Goal: Information Seeking & Learning: Learn about a topic

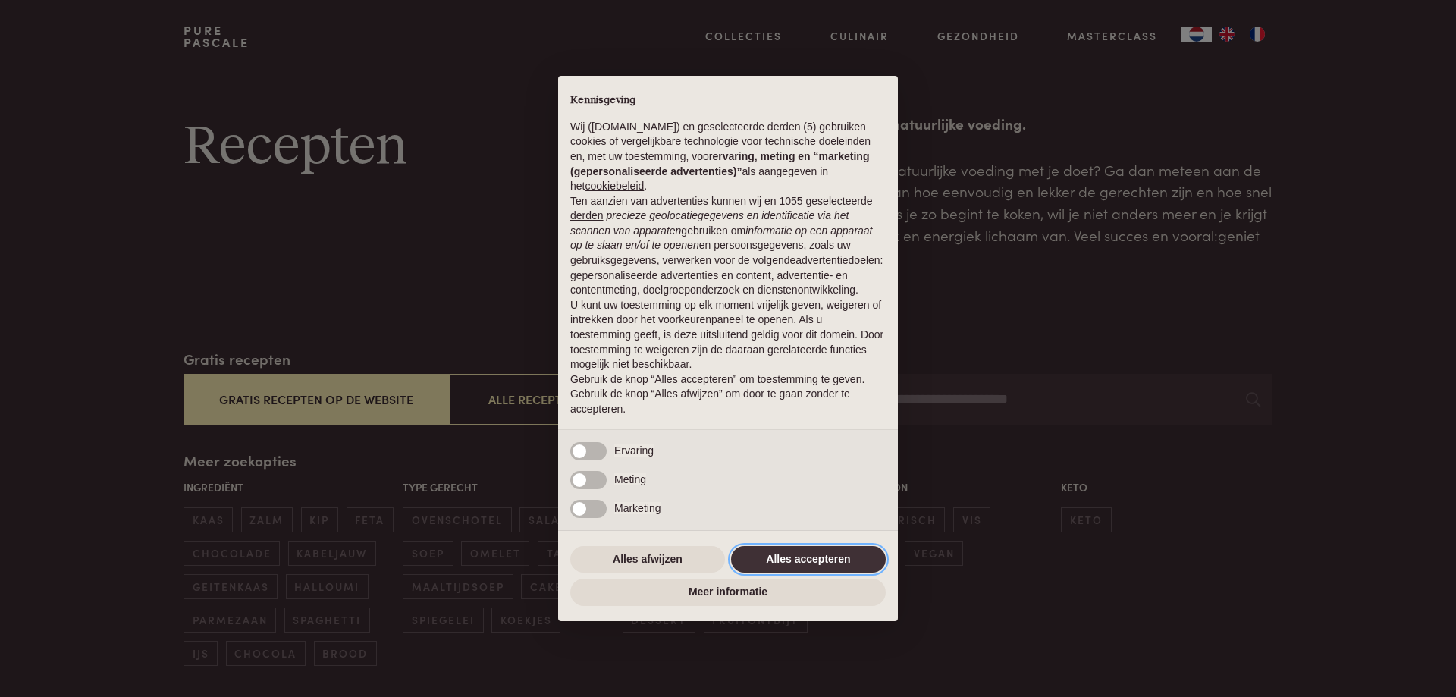
click at [790, 546] on button "Alles accepteren" at bounding box center [808, 559] width 155 height 27
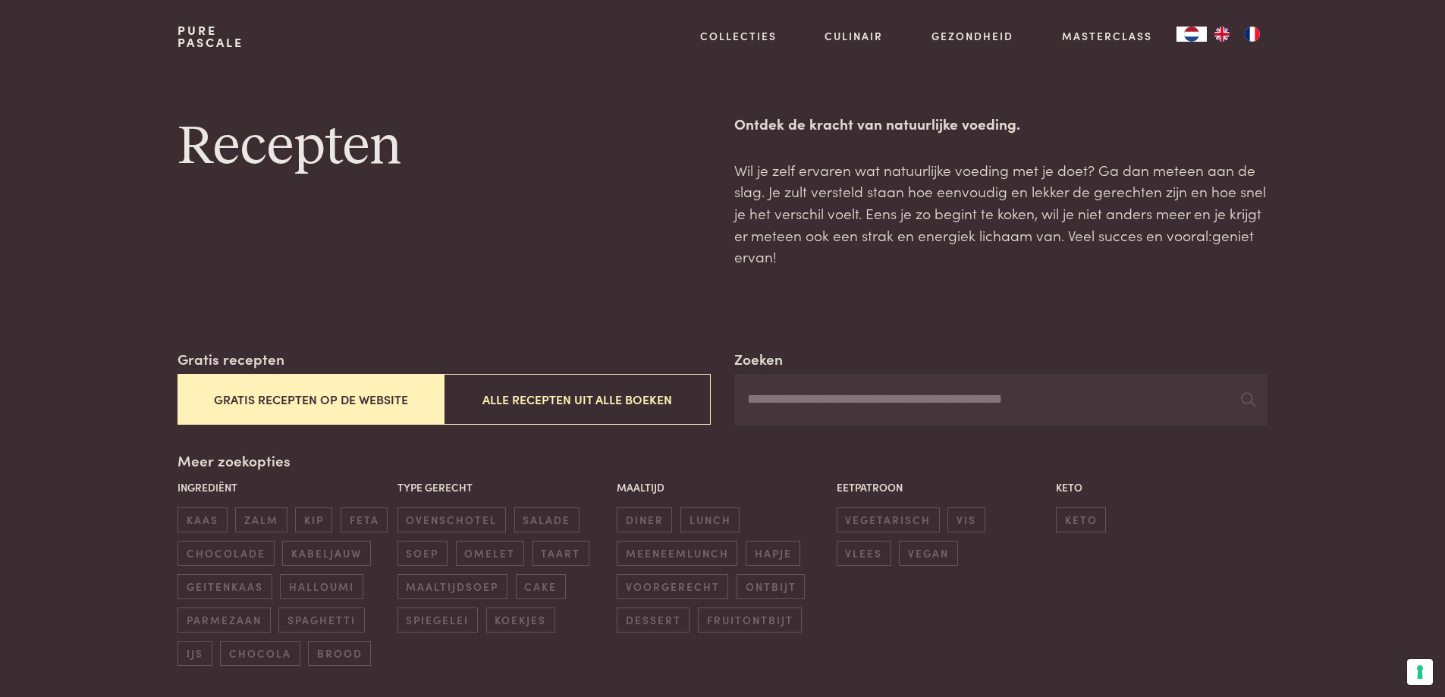
click at [307, 400] on button "Gratis recepten op de website" at bounding box center [310, 399] width 266 height 51
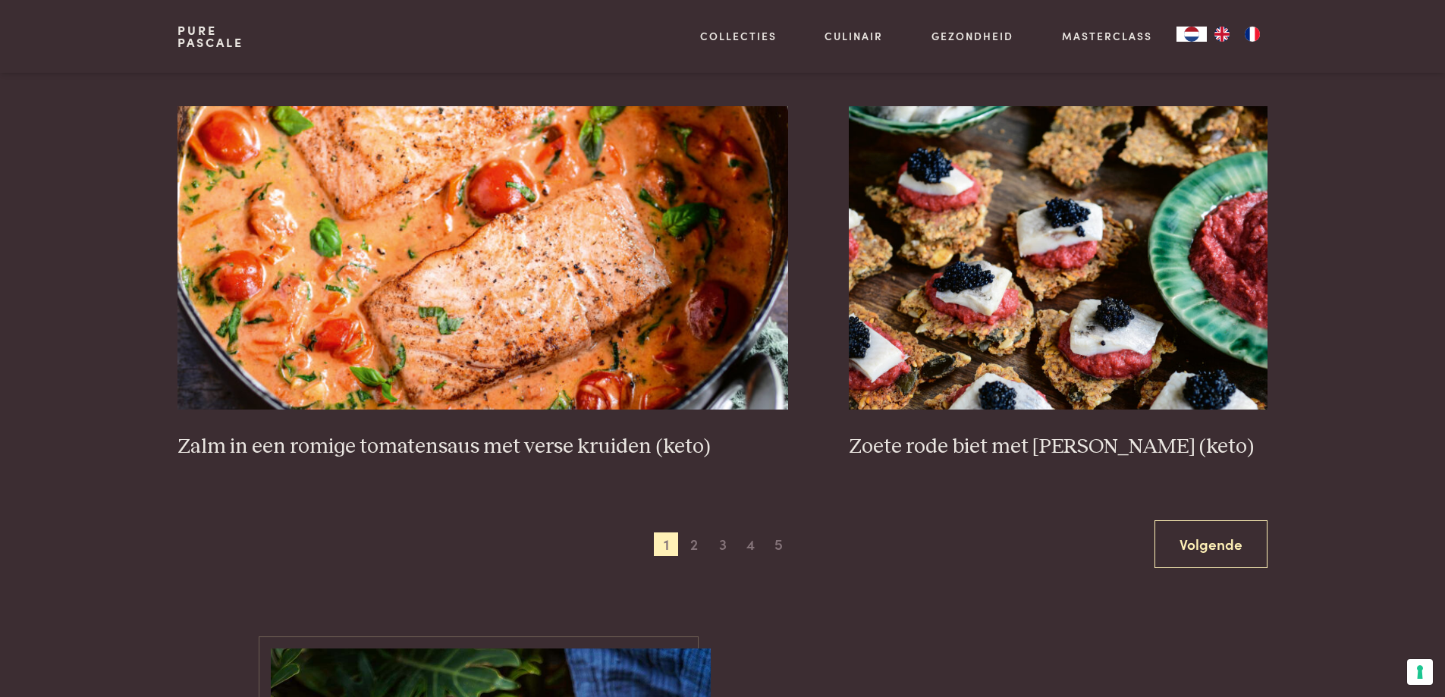
scroll to position [2699, 0]
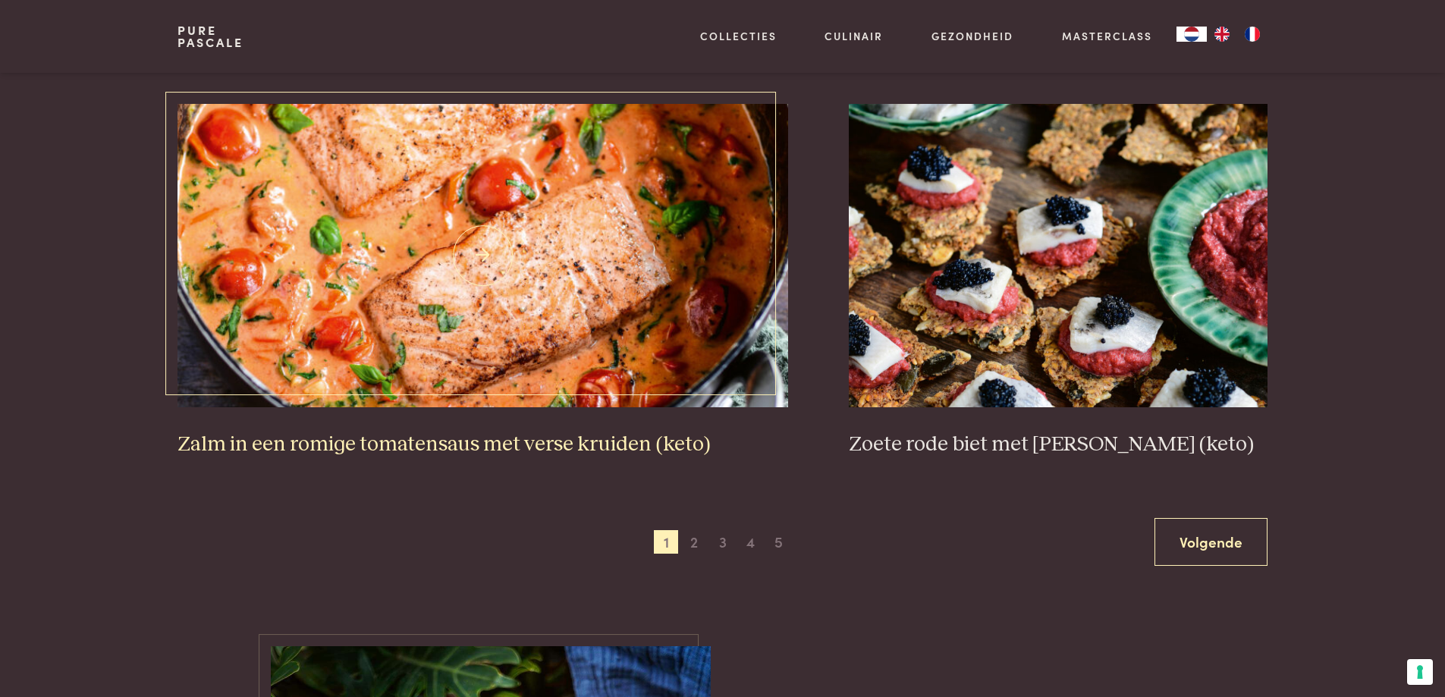
click at [585, 447] on h3 "Zalm in een romige tomatensaus met verse kruiden (keto)" at bounding box center [482, 444] width 610 height 27
click at [694, 548] on span "2" at bounding box center [694, 542] width 24 height 24
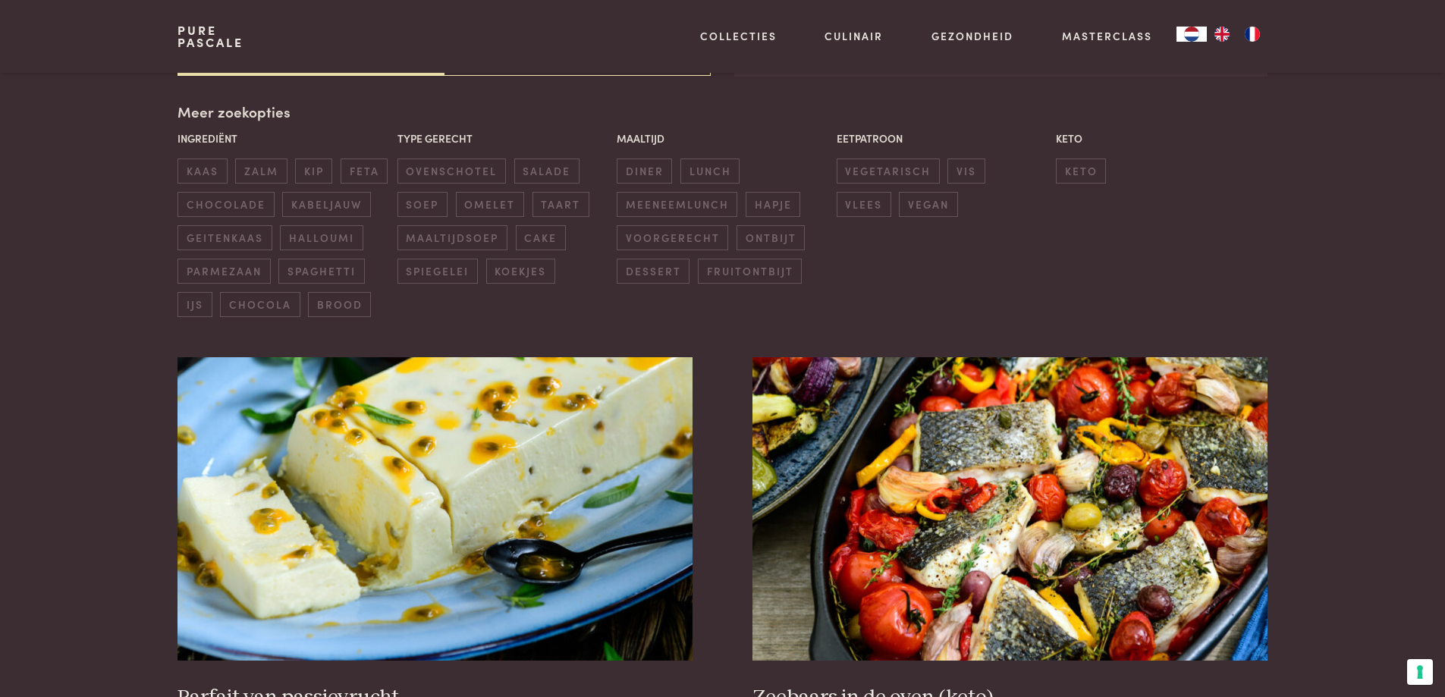
scroll to position [348, 0]
click at [541, 173] on span "salade" at bounding box center [546, 171] width 65 height 25
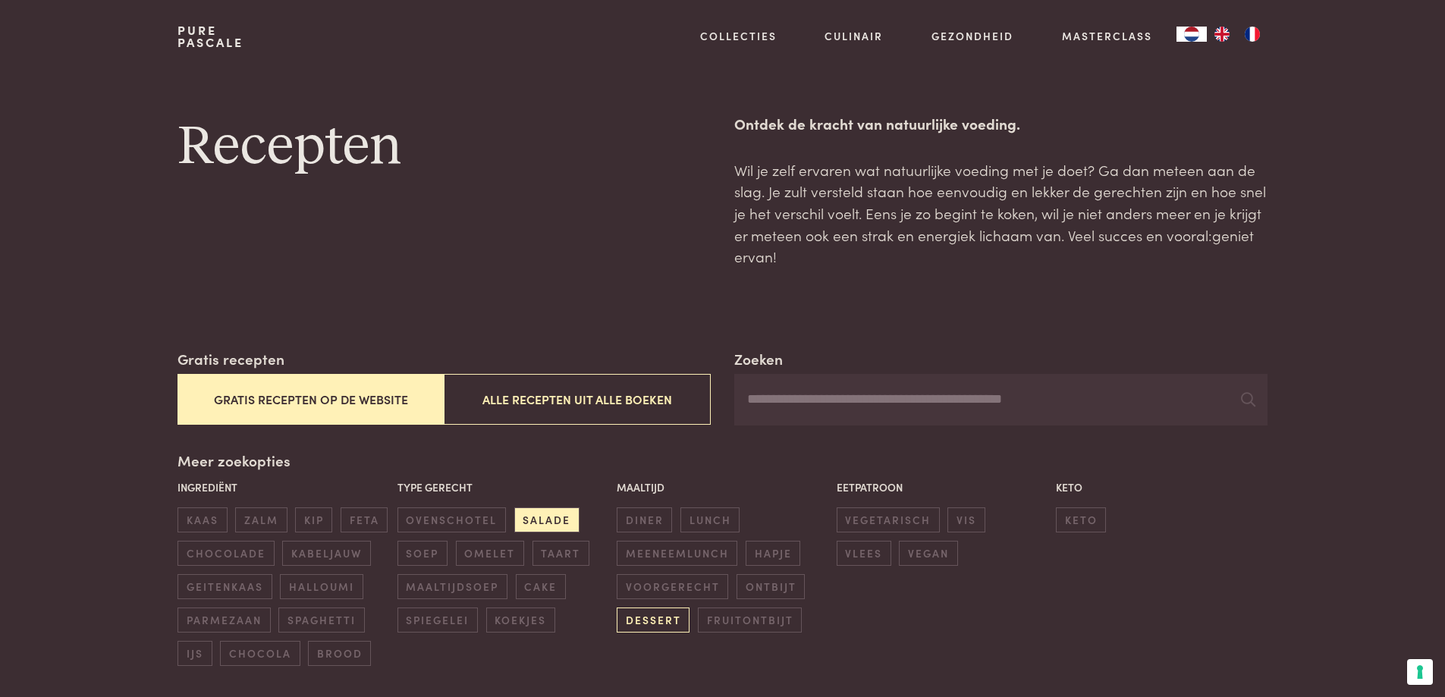
click at [642, 624] on span "dessert" at bounding box center [653, 619] width 73 height 25
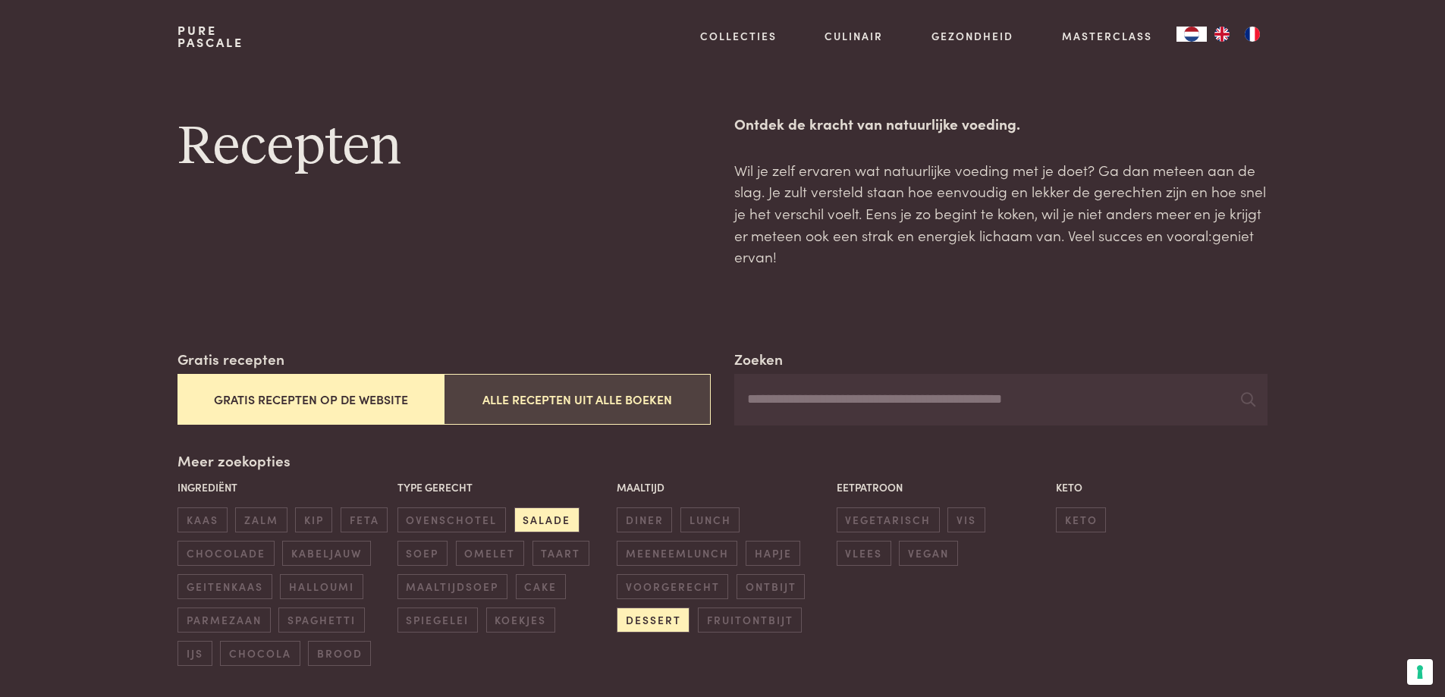
click at [471, 418] on button "Alle recepten uit alle boeken" at bounding box center [577, 399] width 266 height 51
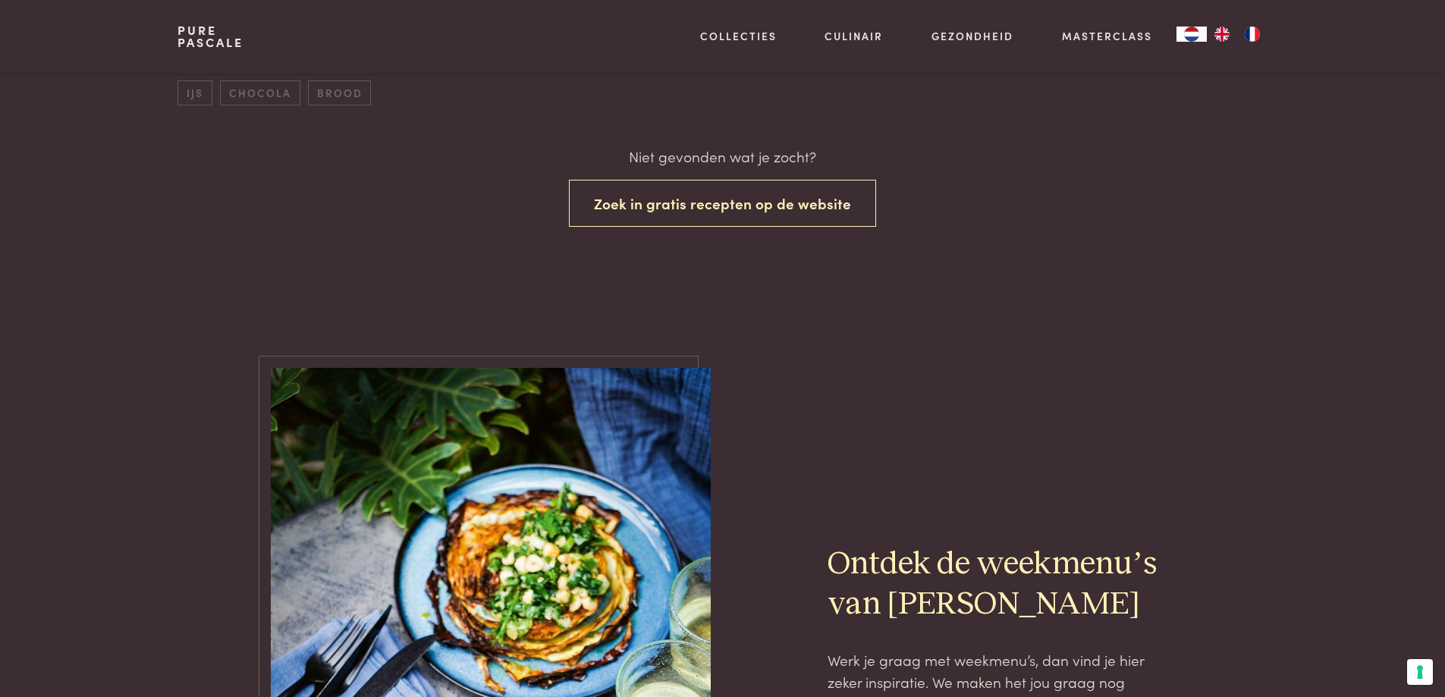
scroll to position [401, 0]
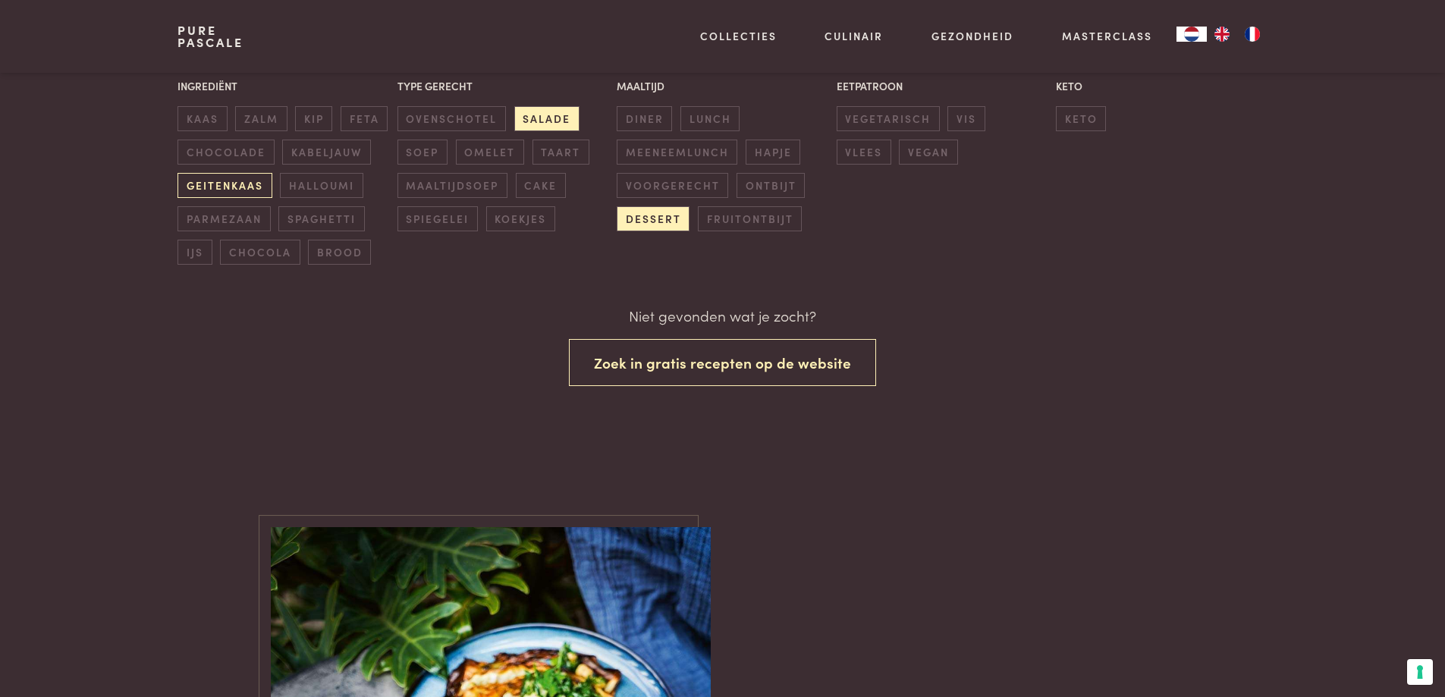
click at [224, 188] on span "geitenkaas" at bounding box center [224, 185] width 94 height 25
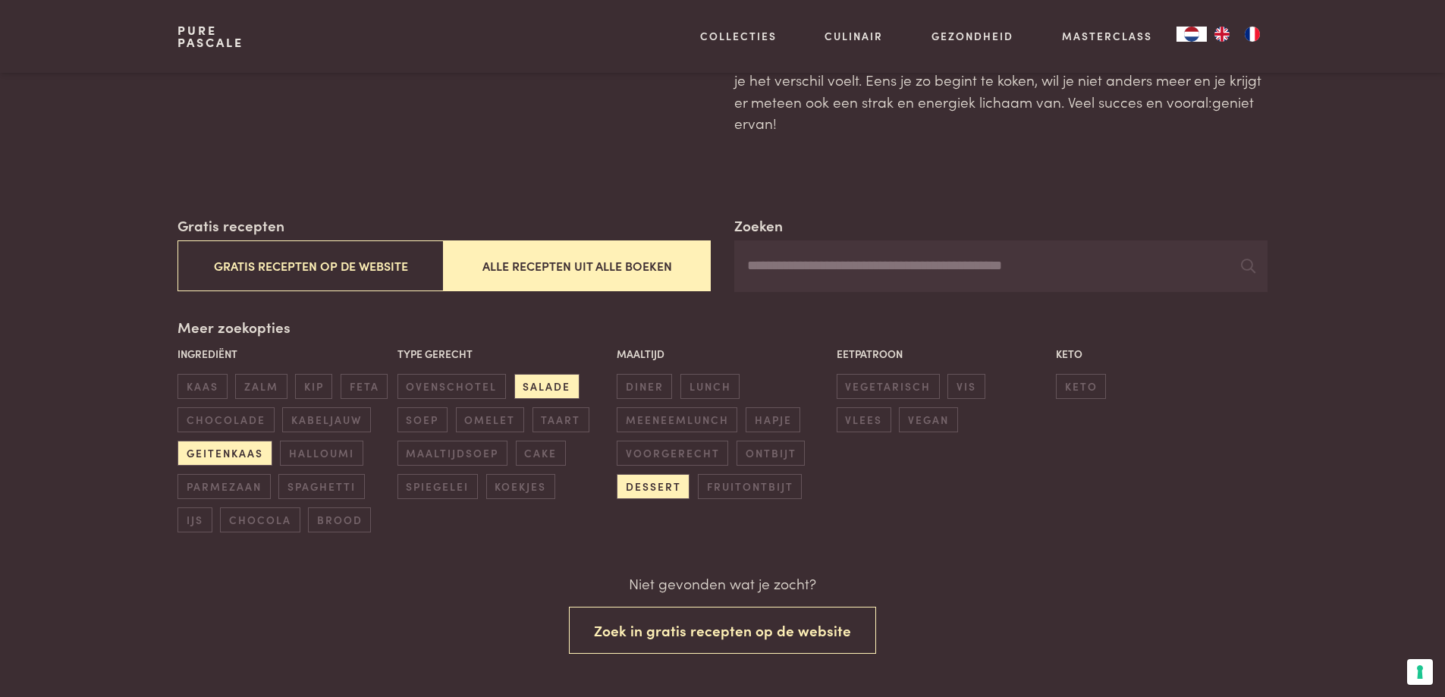
scroll to position [98, 0]
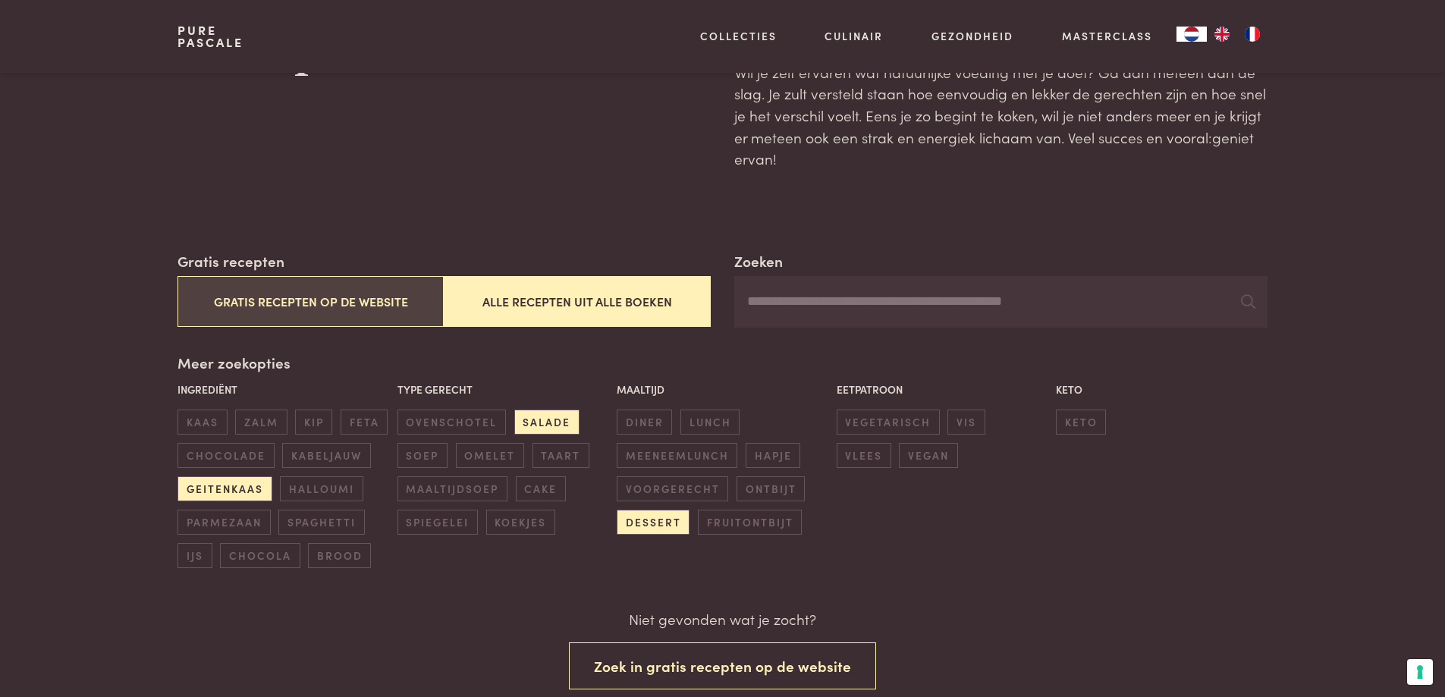
click at [318, 305] on button "Gratis recepten op de website" at bounding box center [310, 301] width 266 height 51
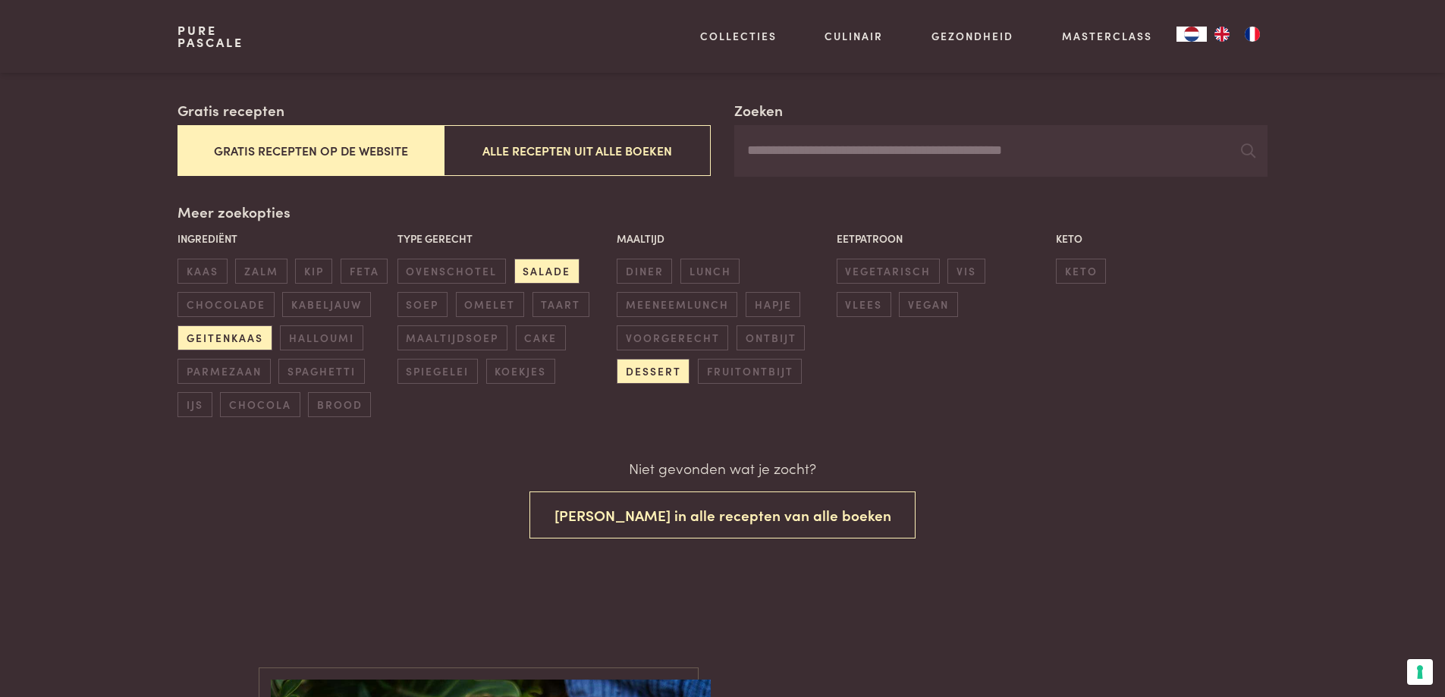
scroll to position [249, 0]
click at [232, 342] on span "geitenkaas" at bounding box center [224, 337] width 94 height 25
drag, startPoint x: 538, startPoint y: 265, endPoint x: 547, endPoint y: 272, distance: 11.8
click at [539, 266] on span "salade" at bounding box center [546, 270] width 65 height 25
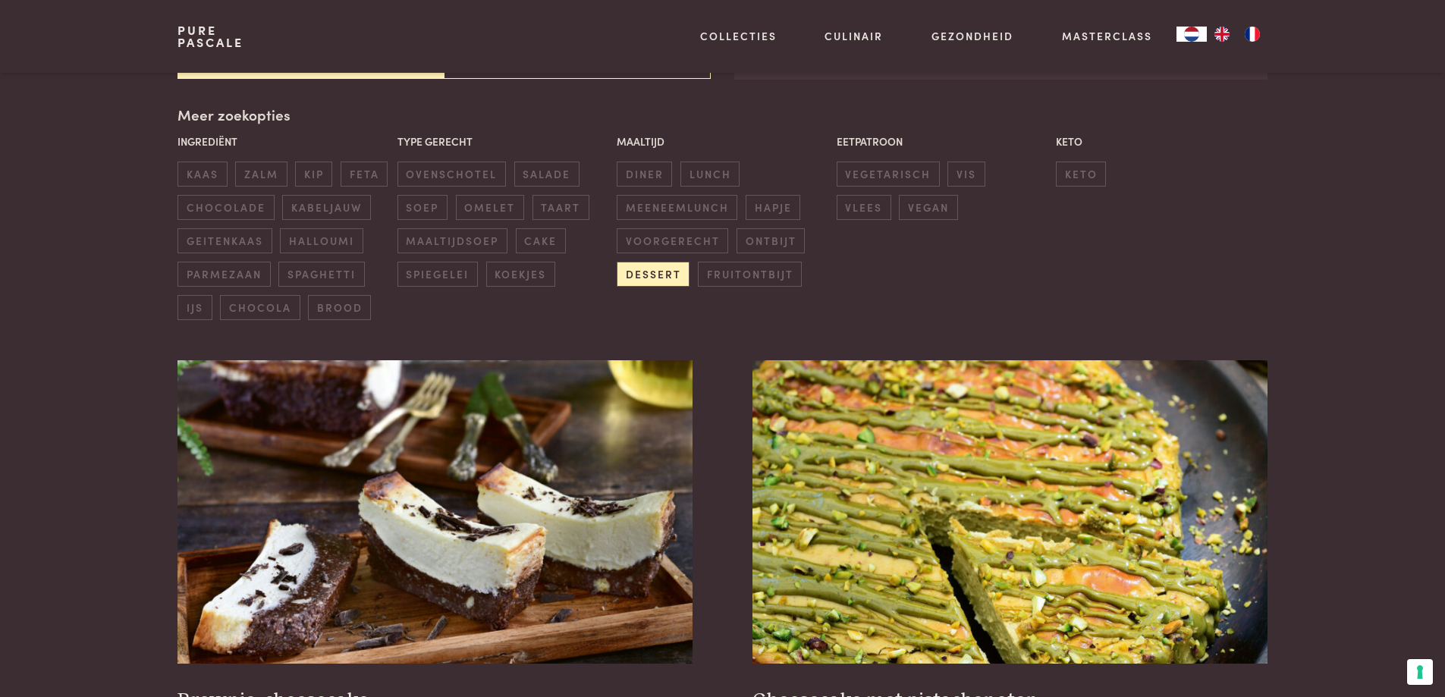
scroll to position [348, 0]
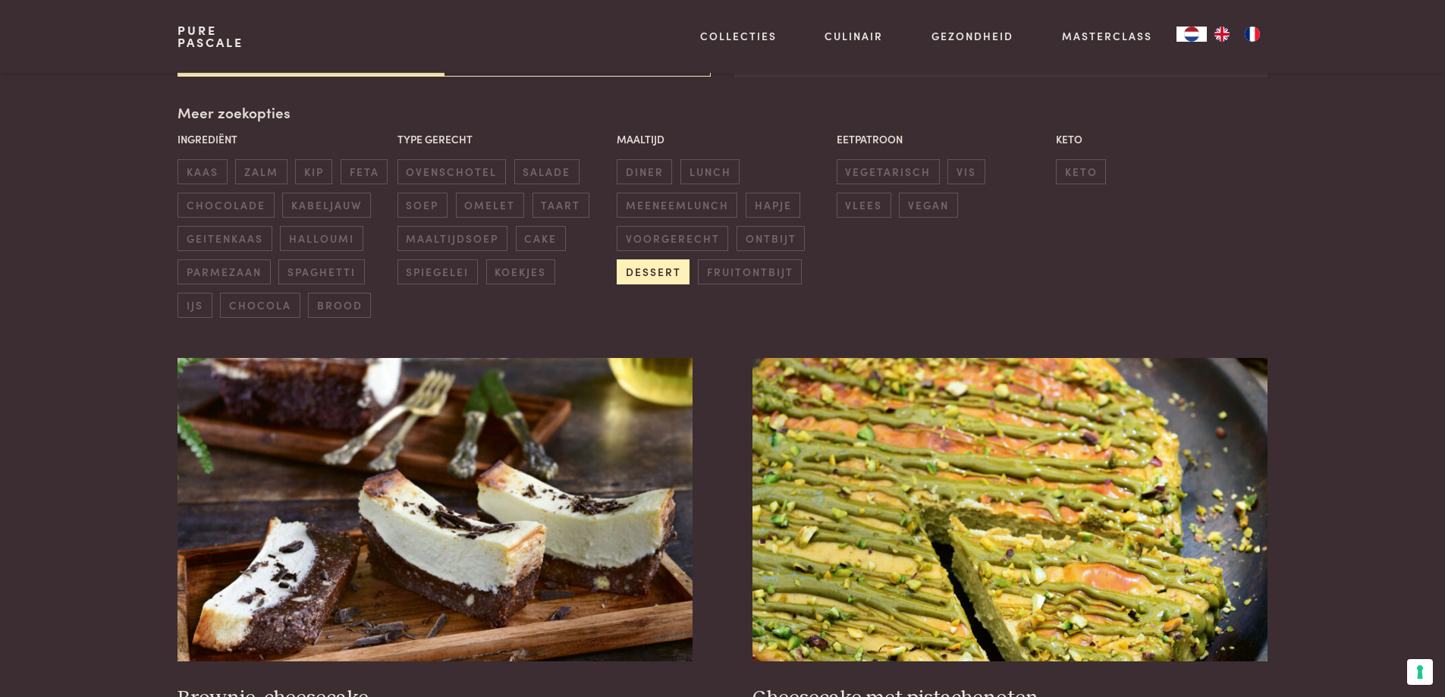
click at [632, 281] on span "dessert" at bounding box center [653, 271] width 73 height 25
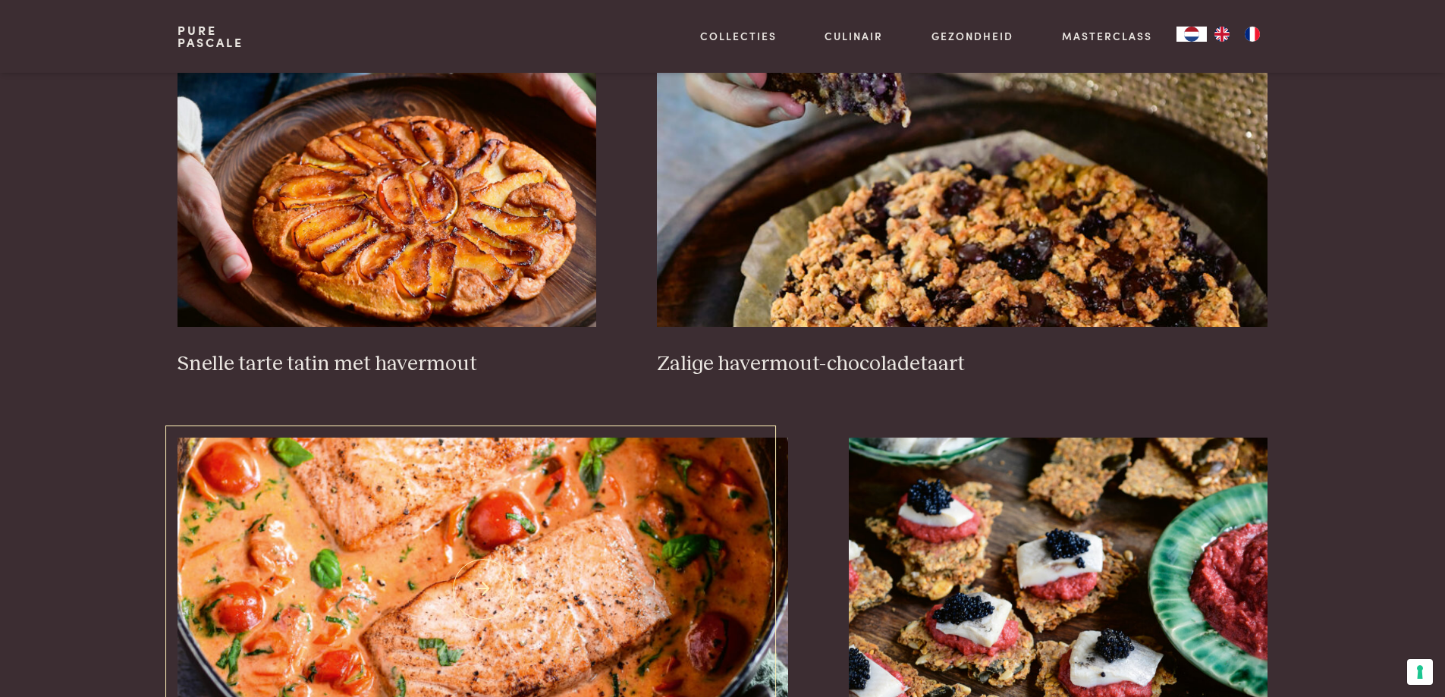
scroll to position [2623, 0]
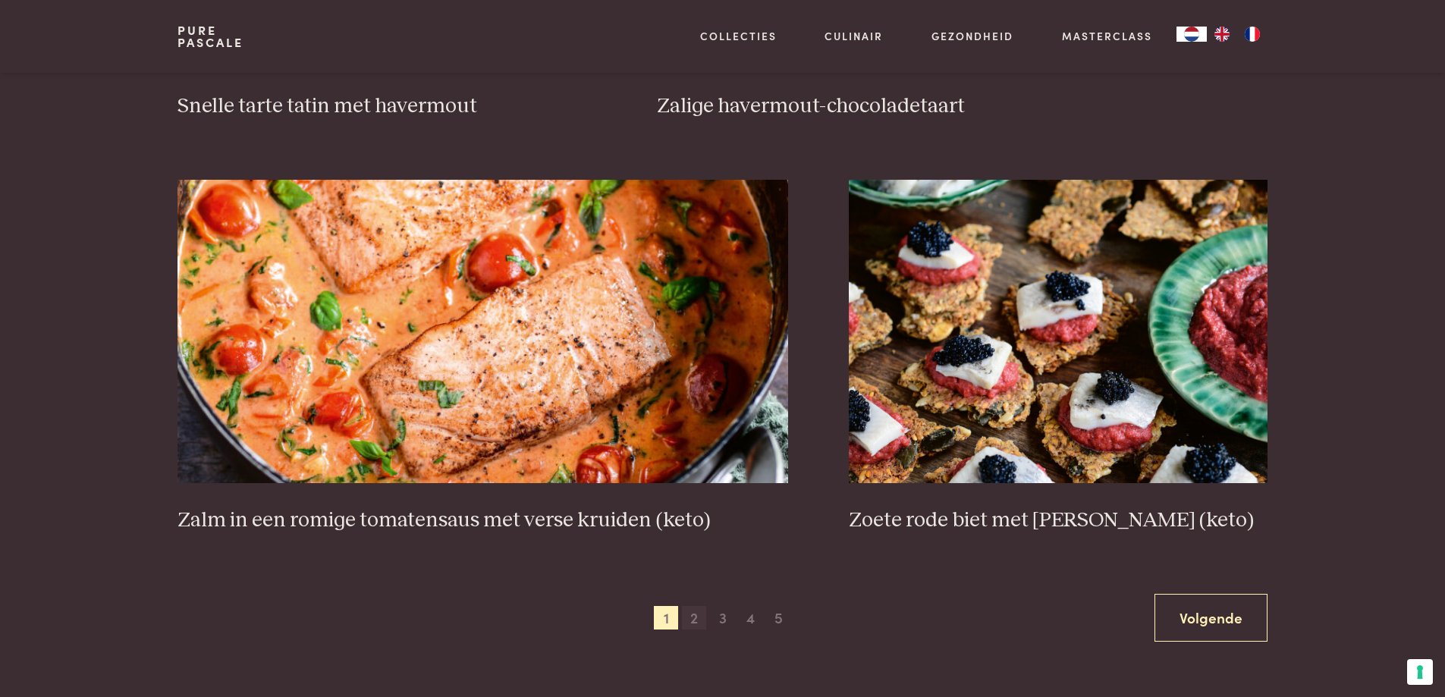
click at [699, 617] on span "2" at bounding box center [694, 618] width 24 height 24
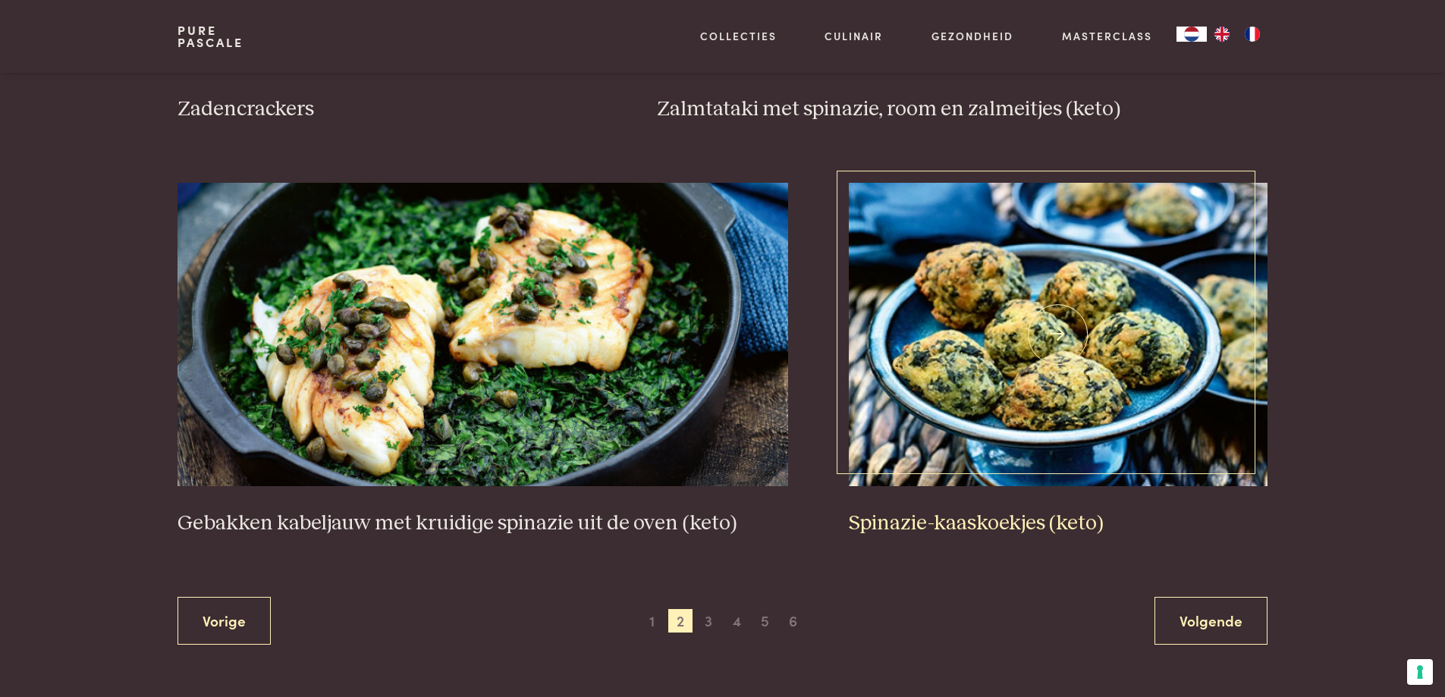
scroll to position [2623, 0]
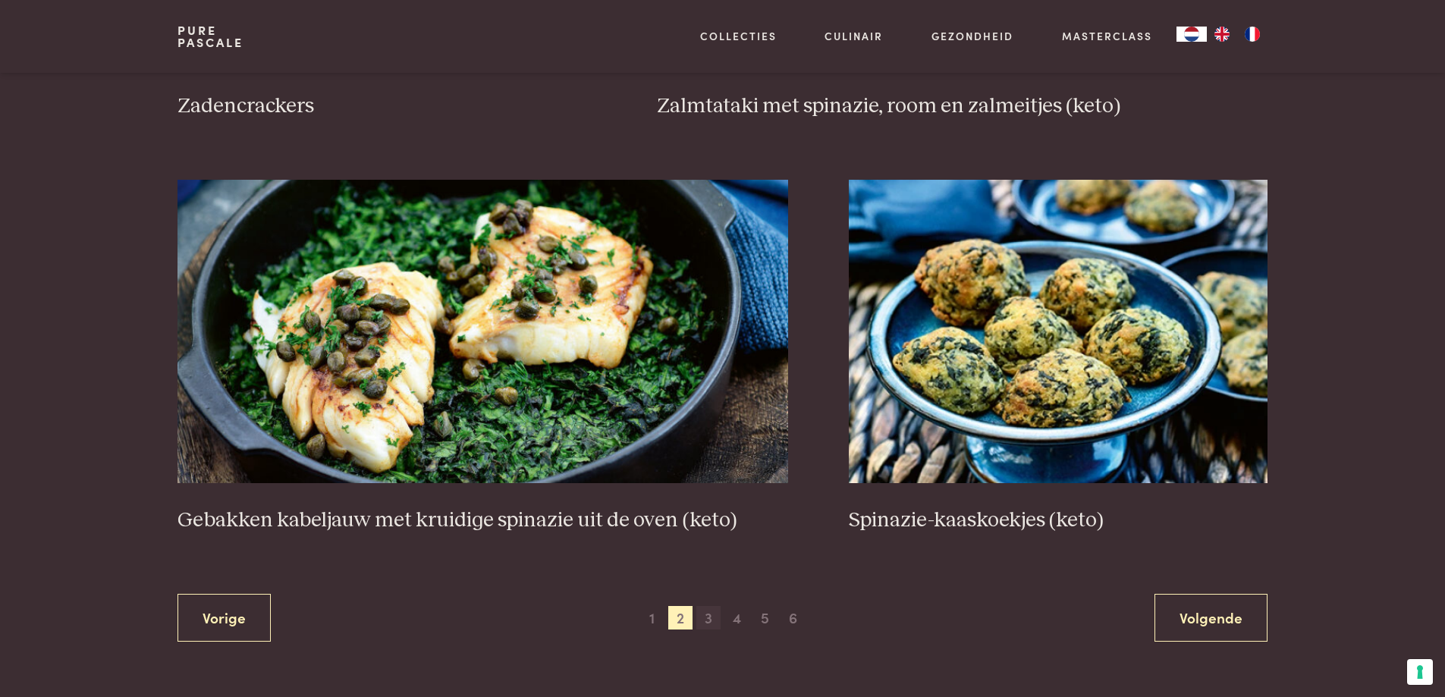
click at [706, 616] on span "3" at bounding box center [708, 618] width 24 height 24
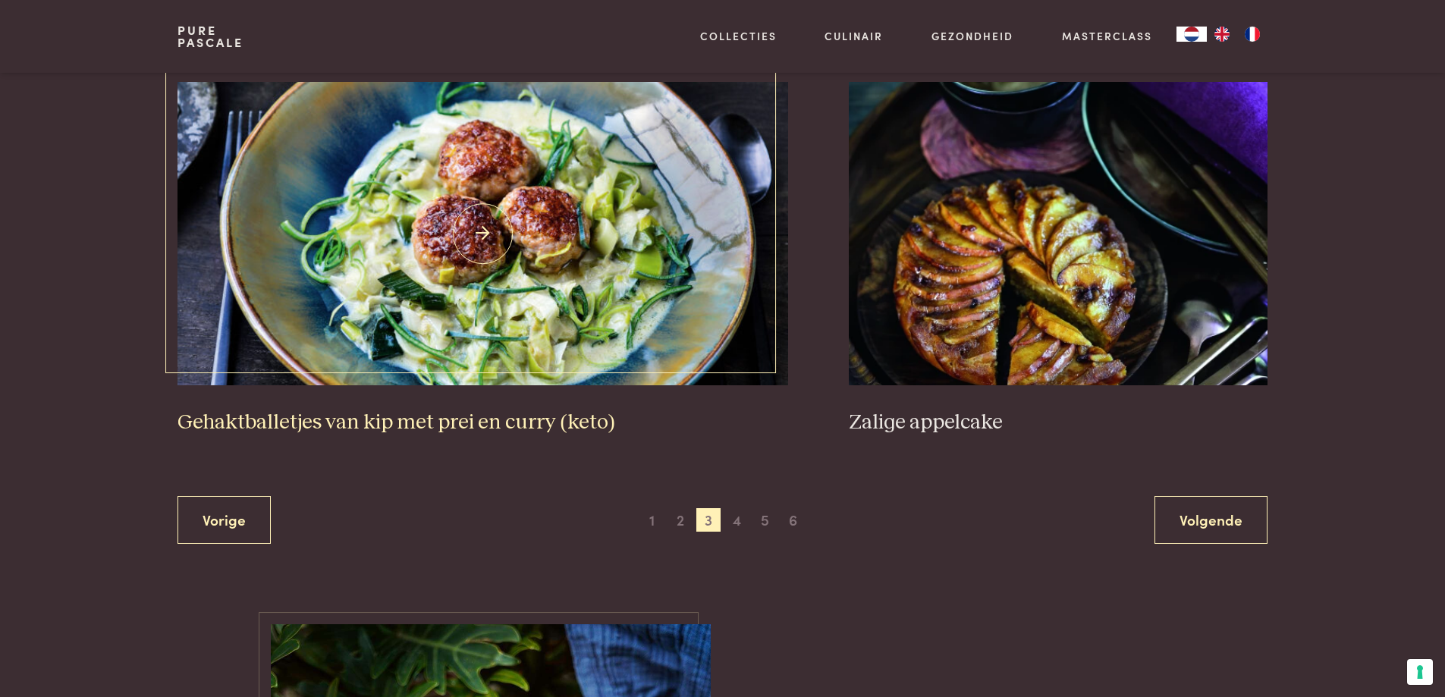
scroll to position [2775, 0]
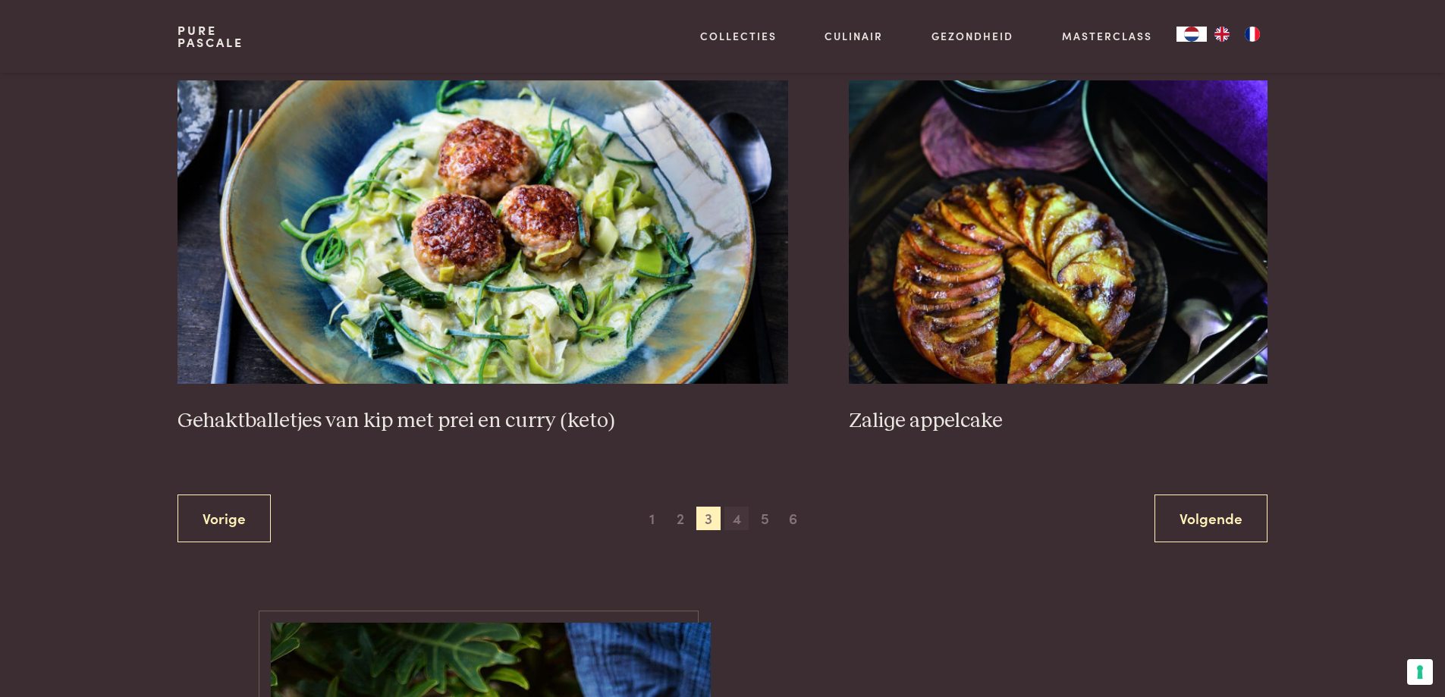
click at [736, 521] on span "4" at bounding box center [736, 519] width 24 height 24
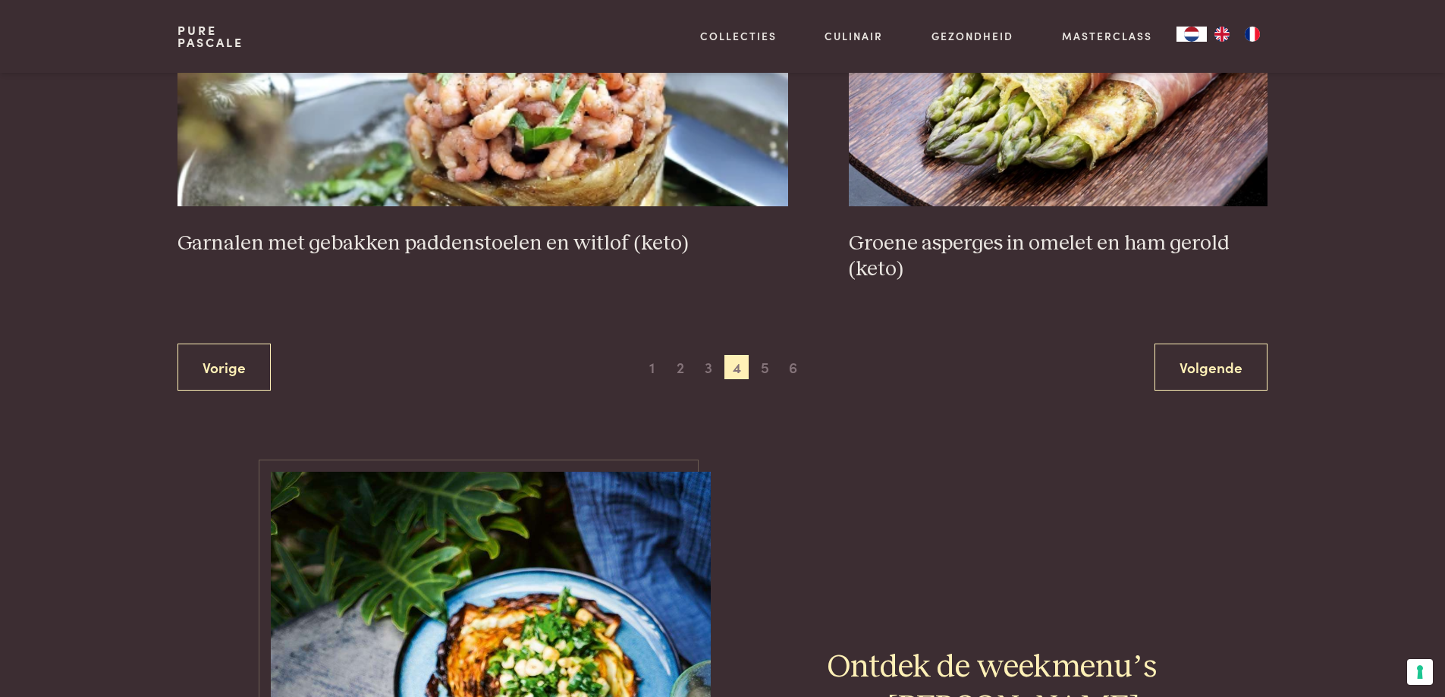
scroll to position [2926, 0]
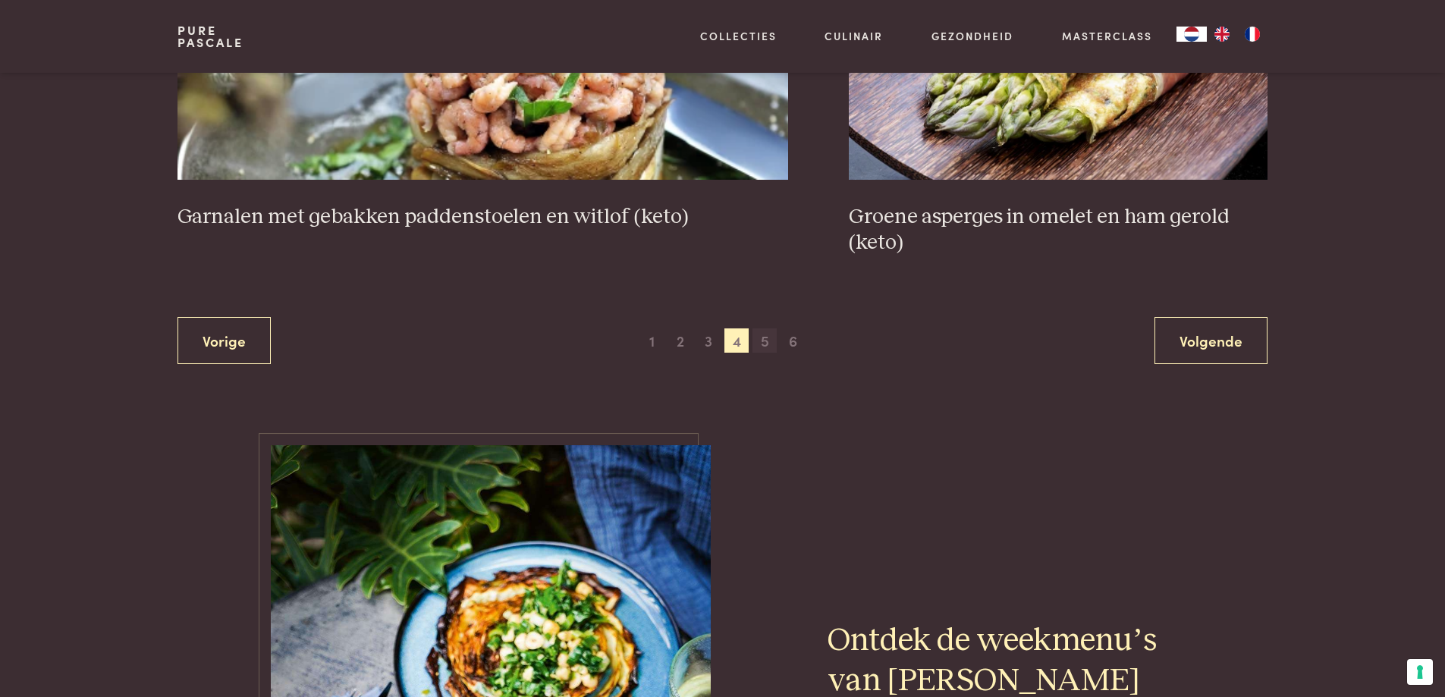
click at [764, 345] on span "5" at bounding box center [764, 340] width 24 height 24
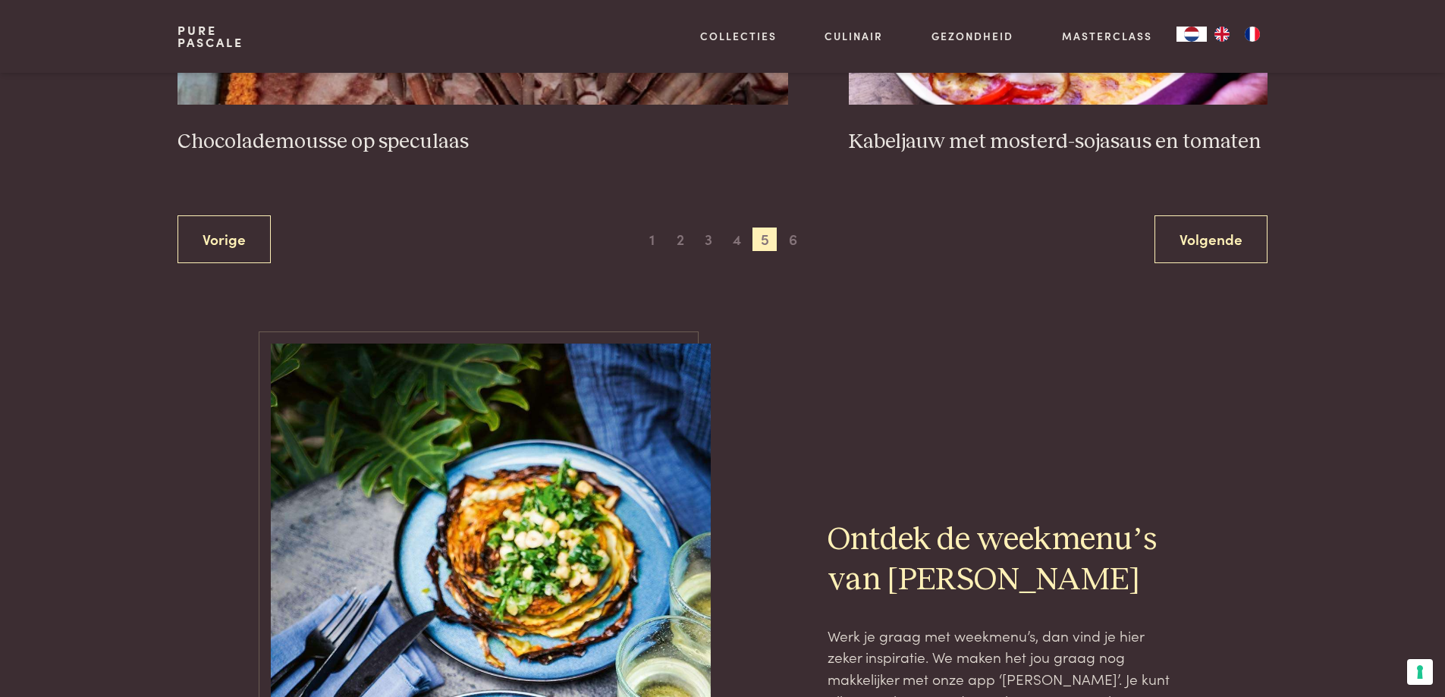
scroll to position [3002, 0]
click at [792, 250] on span "6" at bounding box center [793, 239] width 24 height 24
